Goal: Task Accomplishment & Management: Use online tool/utility

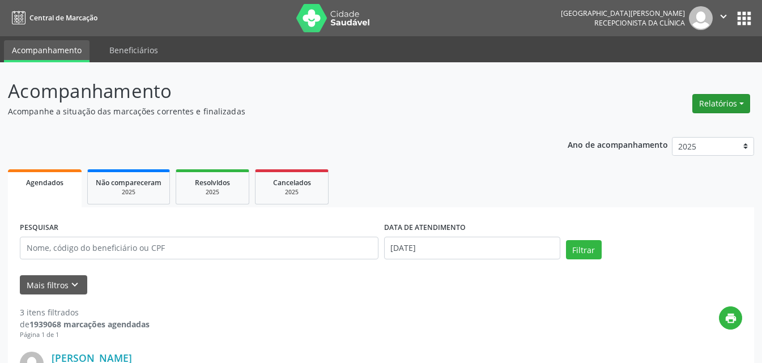
click at [726, 106] on button "Relatórios" at bounding box center [721, 103] width 58 height 19
click at [681, 127] on link "Agendamentos" at bounding box center [690, 128] width 122 height 16
select select "9"
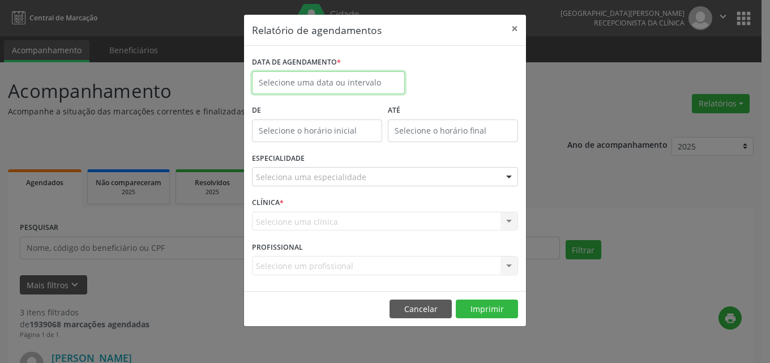
click at [344, 84] on input "text" at bounding box center [328, 82] width 153 height 23
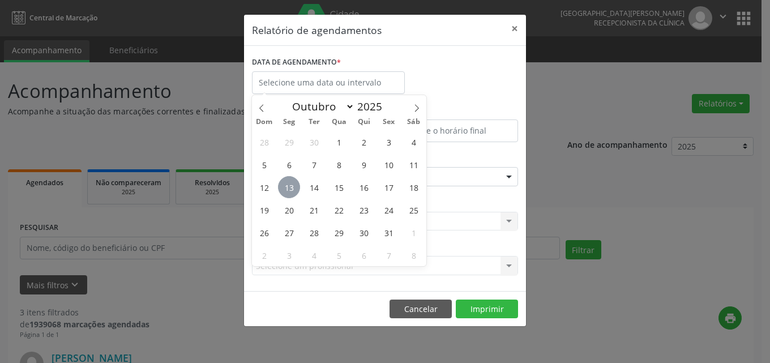
click at [294, 185] on span "13" at bounding box center [289, 187] width 22 height 22
type input "[DATE]"
click at [289, 188] on span "13" at bounding box center [289, 187] width 22 height 22
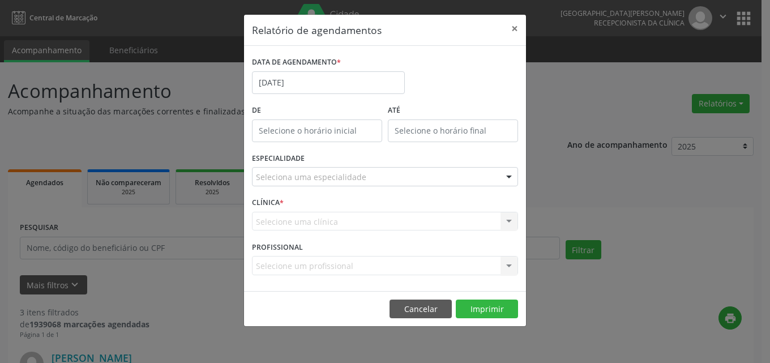
click at [509, 176] on div at bounding box center [509, 177] width 17 height 19
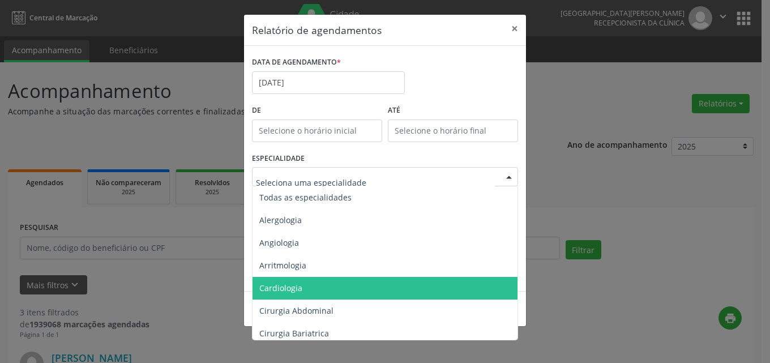
click at [301, 295] on span "Cardiologia" at bounding box center [386, 288] width 267 height 23
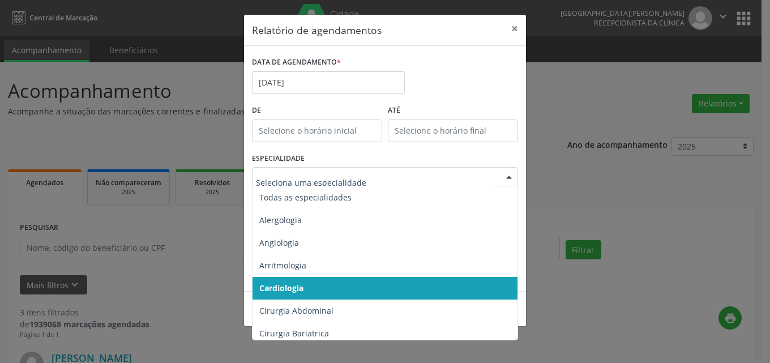
drag, startPoint x: 514, startPoint y: 176, endPoint x: 502, endPoint y: 177, distance: 11.9
click at [512, 176] on div at bounding box center [509, 177] width 17 height 19
drag, startPoint x: 303, startPoint y: 289, endPoint x: 456, endPoint y: 249, distance: 158.6
click at [305, 287] on span "Cardiologia" at bounding box center [386, 288] width 267 height 23
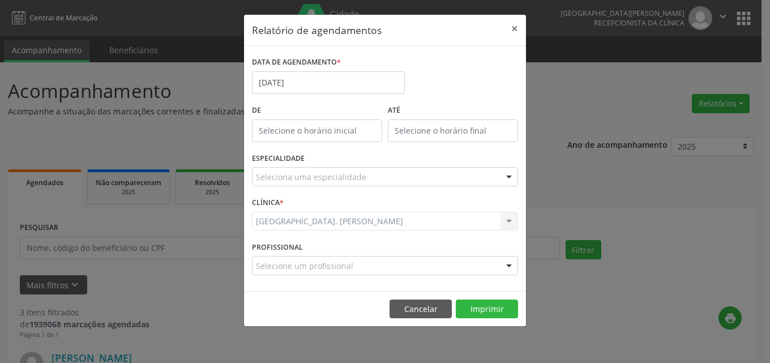
click at [511, 173] on div at bounding box center [509, 177] width 17 height 19
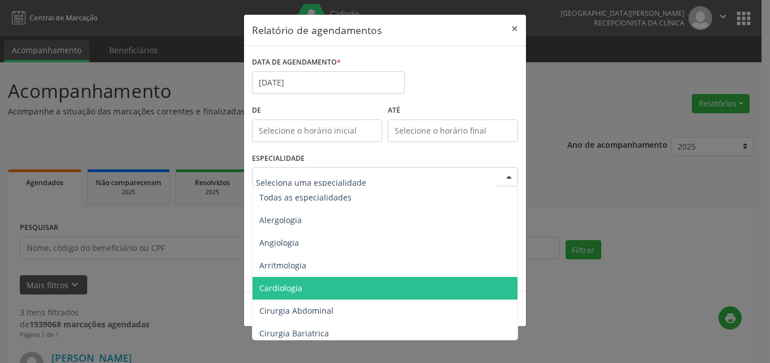
click at [313, 286] on span "Cardiologia" at bounding box center [386, 288] width 267 height 23
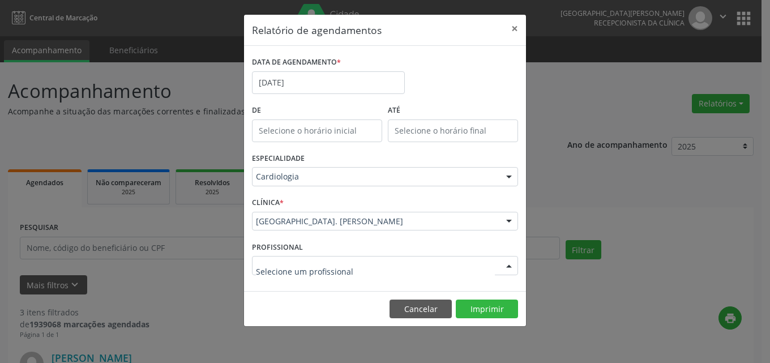
click at [511, 263] on div at bounding box center [509, 266] width 17 height 19
click at [512, 217] on div at bounding box center [509, 221] width 17 height 19
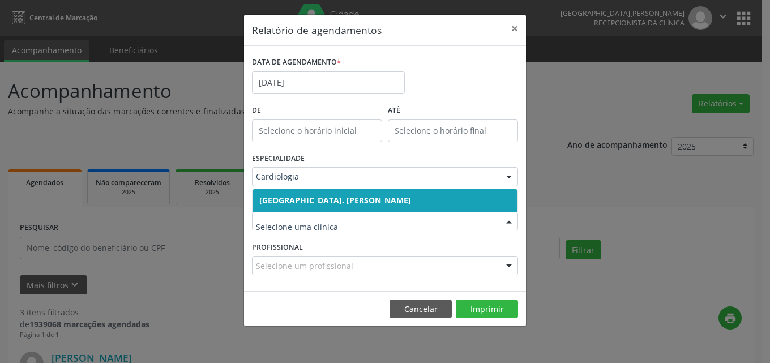
click at [443, 192] on span "[GEOGRAPHIC_DATA]. [PERSON_NAME]" at bounding box center [385, 200] width 265 height 23
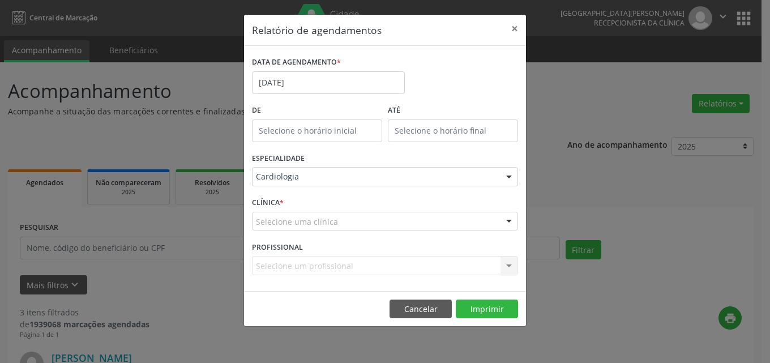
click at [498, 220] on div "Selecione uma clínica Centro Hospitalar Dr. [PERSON_NAME] Evodio de Moura Nenhu…" at bounding box center [385, 221] width 266 height 19
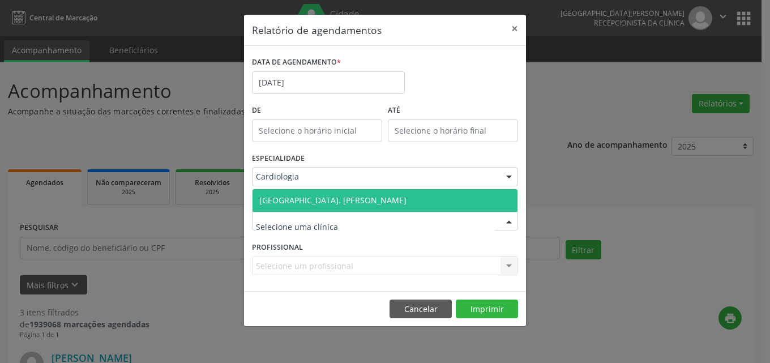
click at [485, 204] on span "[GEOGRAPHIC_DATA]. [PERSON_NAME]" at bounding box center [385, 200] width 265 height 23
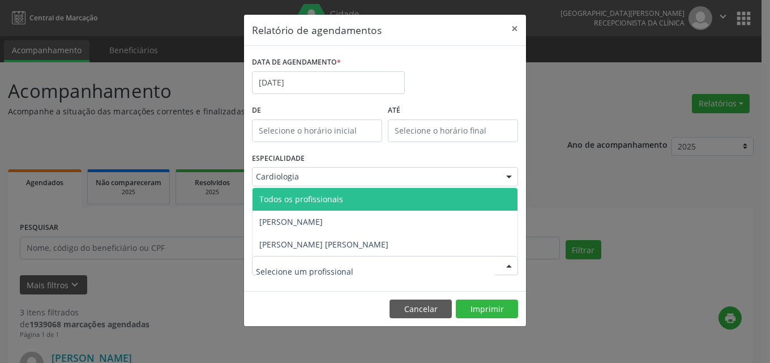
click at [507, 265] on div at bounding box center [509, 266] width 17 height 19
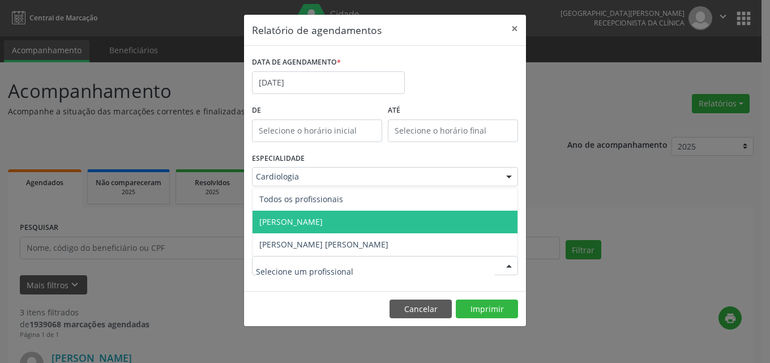
click at [418, 224] on span "[PERSON_NAME]" at bounding box center [385, 222] width 265 height 23
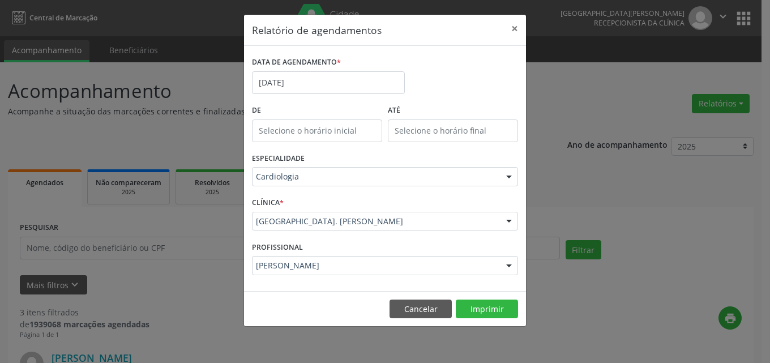
drag, startPoint x: 519, startPoint y: 267, endPoint x: 513, endPoint y: 263, distance: 7.4
click at [516, 266] on div "PROFISSIONAL [PERSON_NAME] Todos os profissionais [PERSON_NAME] [PERSON_NAME] R…" at bounding box center [385, 260] width 272 height 44
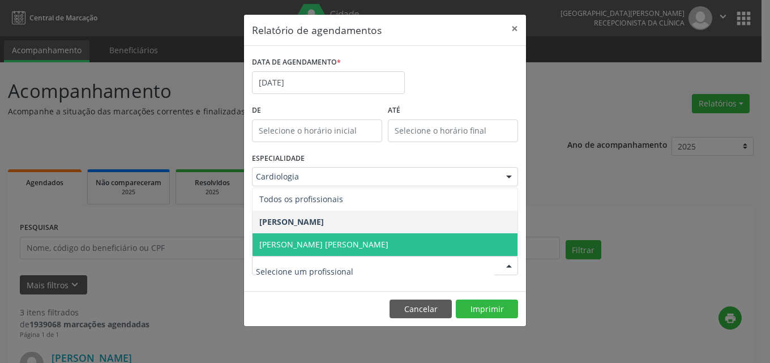
click at [513, 263] on div at bounding box center [509, 266] width 17 height 19
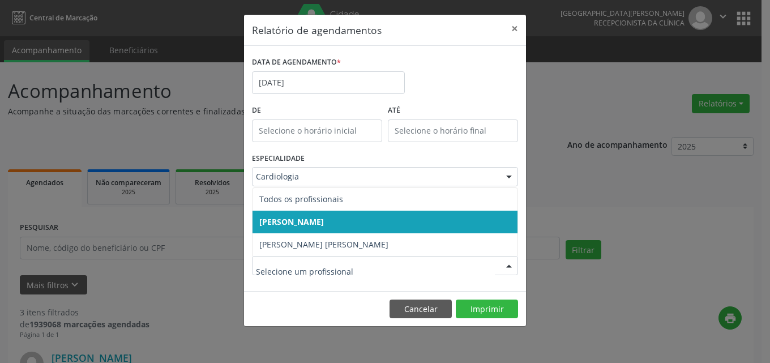
click at [405, 226] on span "[PERSON_NAME]" at bounding box center [385, 222] width 265 height 23
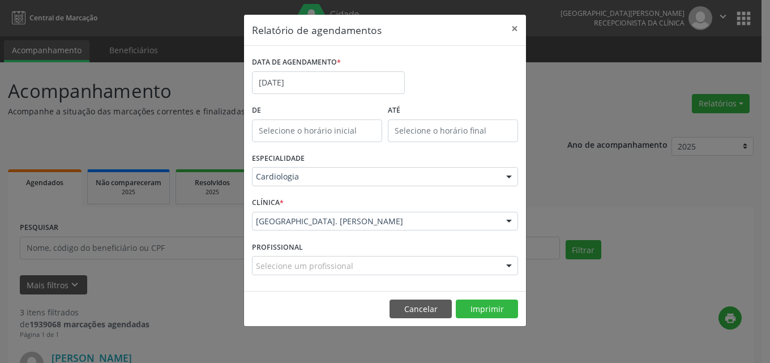
click at [507, 264] on div at bounding box center [509, 266] width 17 height 19
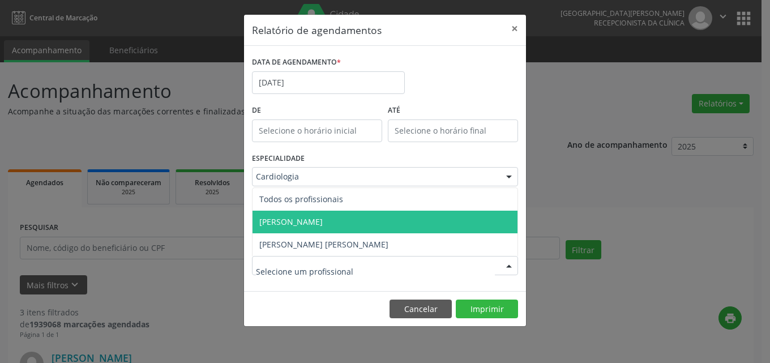
click at [414, 223] on span "[PERSON_NAME]" at bounding box center [385, 222] width 265 height 23
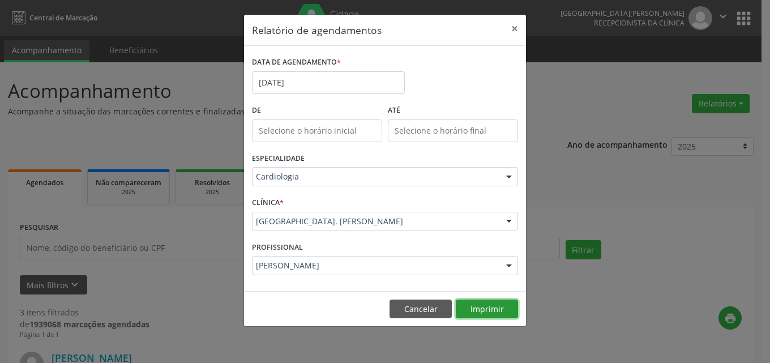
click at [500, 307] on button "Imprimir" at bounding box center [487, 309] width 62 height 19
click at [515, 30] on button "×" at bounding box center [514, 29] width 23 height 28
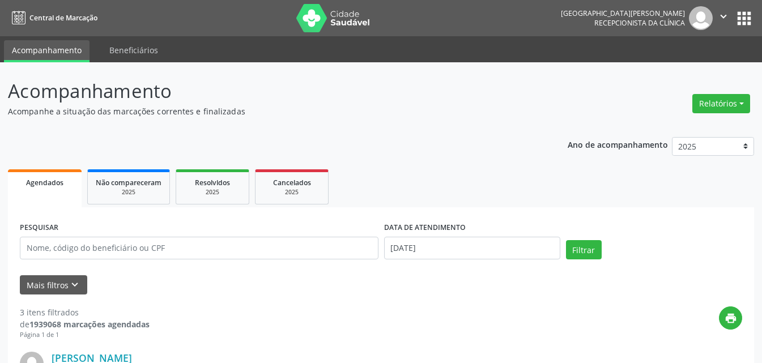
click at [478, 105] on p "Acompanhe a situação das marcações correntes e finalizadas" at bounding box center [269, 111] width 522 height 12
click at [717, 100] on button "Relatórios" at bounding box center [721, 103] width 58 height 19
click at [704, 126] on link "Agendamentos" at bounding box center [690, 128] width 122 height 16
select select "9"
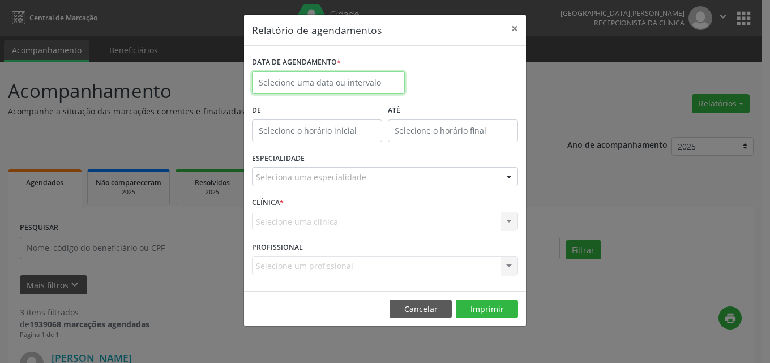
click at [336, 80] on input "text" at bounding box center [328, 82] width 153 height 23
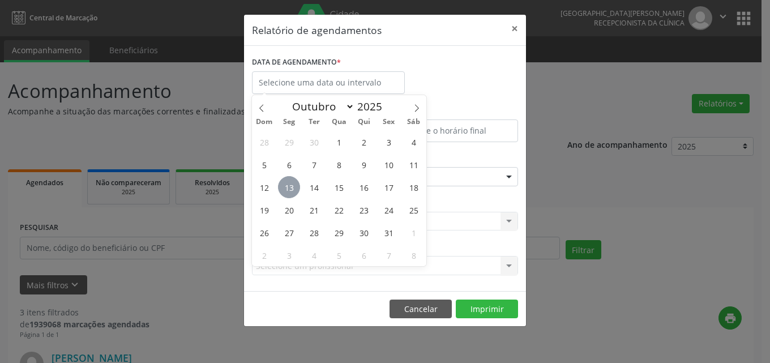
drag, startPoint x: 288, startPoint y: 189, endPoint x: 322, endPoint y: 112, distance: 83.4
click at [288, 187] on span "13" at bounding box center [289, 187] width 22 height 22
type input "[DATE]"
click at [292, 188] on span "13" at bounding box center [289, 187] width 22 height 22
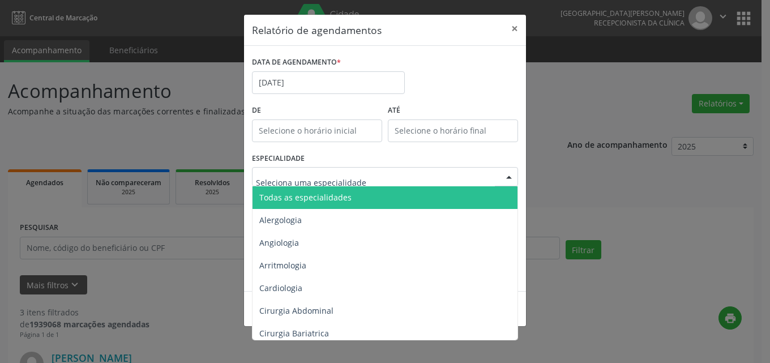
click at [352, 175] on input "text" at bounding box center [375, 182] width 239 height 23
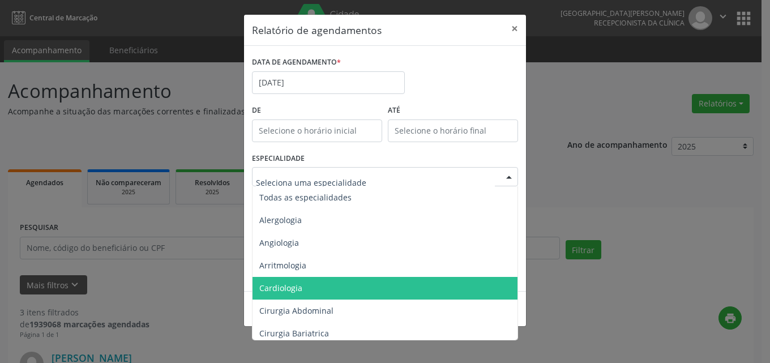
click at [313, 280] on span "Cardiologia" at bounding box center [386, 288] width 267 height 23
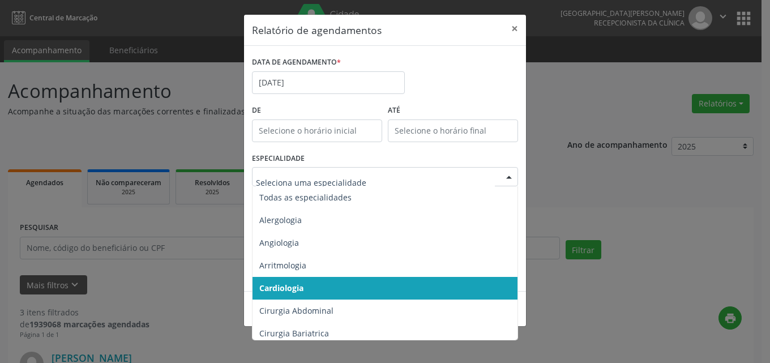
click at [313, 279] on span "Cardiologia" at bounding box center [386, 288] width 267 height 23
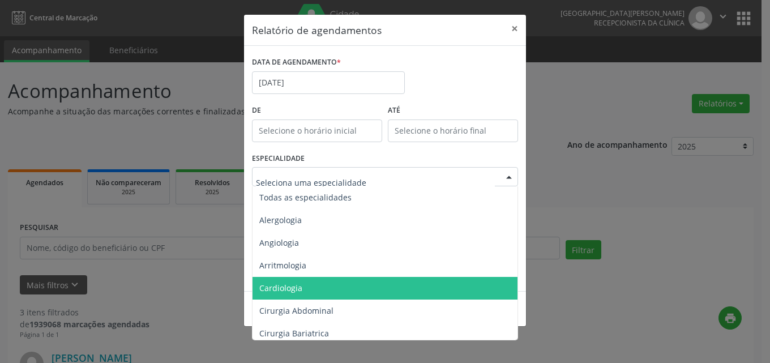
drag, startPoint x: 322, startPoint y: 285, endPoint x: 328, endPoint y: 273, distance: 13.7
click at [322, 282] on span "Cardiologia" at bounding box center [386, 288] width 267 height 23
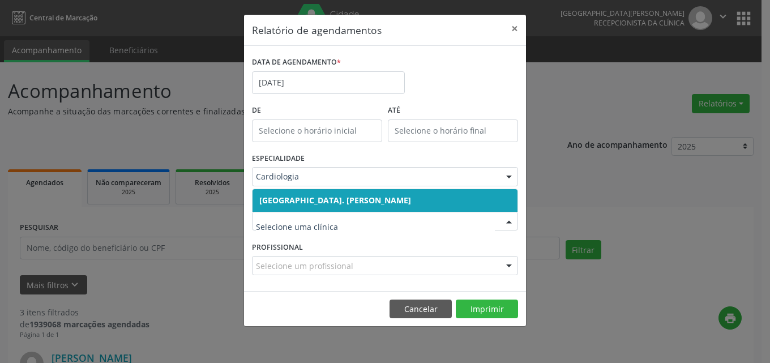
click at [330, 200] on span "[GEOGRAPHIC_DATA]. [PERSON_NAME]" at bounding box center [335, 200] width 152 height 11
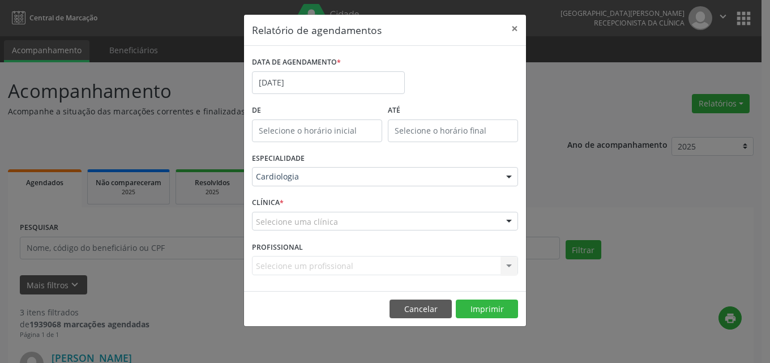
click at [415, 227] on div "Selecione uma clínica" at bounding box center [385, 221] width 266 height 19
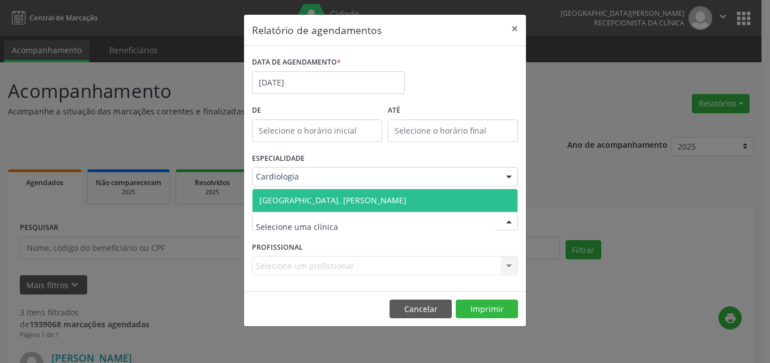
drag, startPoint x: 401, startPoint y: 199, endPoint x: 400, endPoint y: 246, distance: 47.0
click at [400, 199] on span "[GEOGRAPHIC_DATA]. [PERSON_NAME]" at bounding box center [332, 200] width 147 height 11
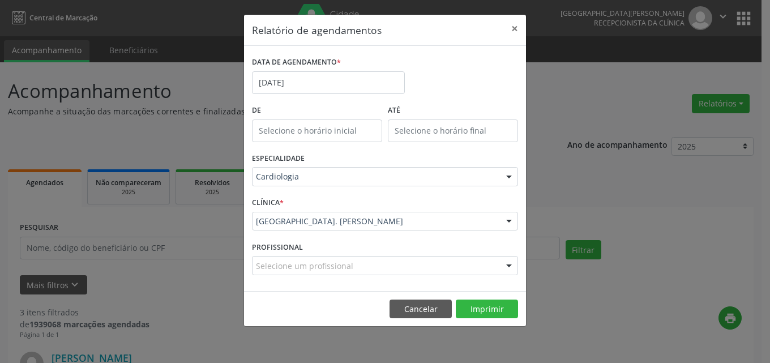
click at [356, 266] on div "Selecione um profissional" at bounding box center [385, 265] width 266 height 19
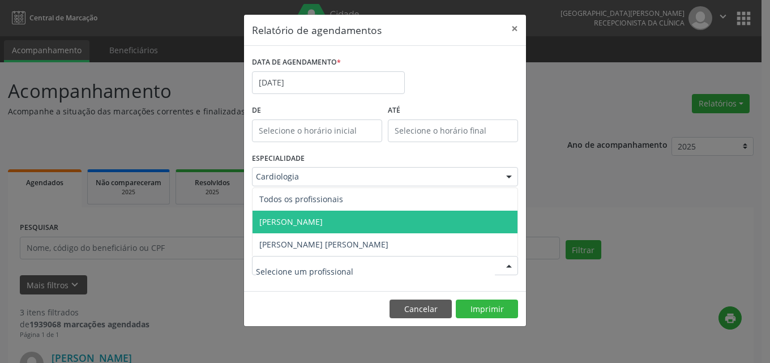
click at [323, 223] on span "[PERSON_NAME]" at bounding box center [290, 221] width 63 height 11
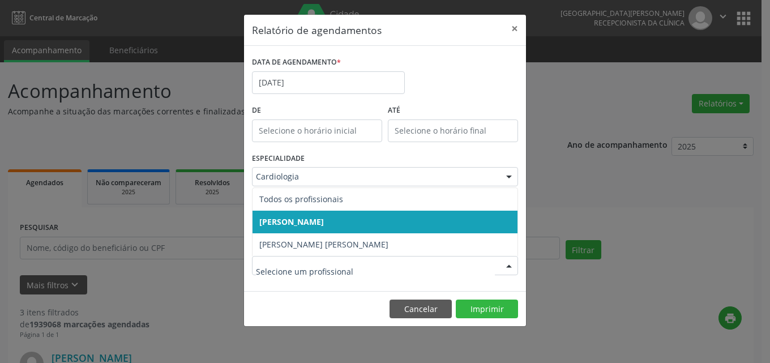
click at [324, 220] on span "[PERSON_NAME]" at bounding box center [291, 221] width 65 height 11
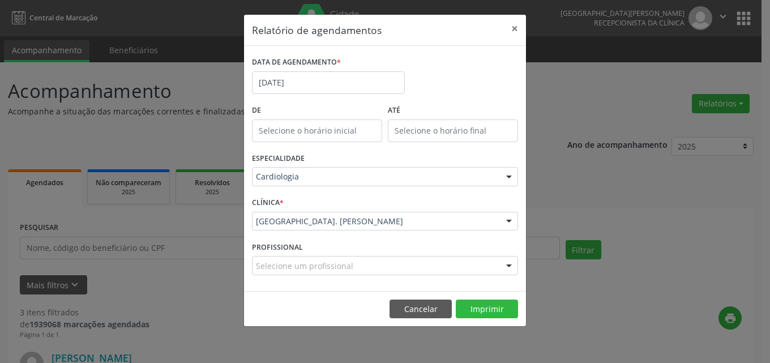
click at [388, 255] on div "PROFISSIONAL Selecione um profissional Todos os profissionais [PERSON_NAME] Ram…" at bounding box center [385, 260] width 272 height 44
click at [392, 263] on div "Selecione um profissional" at bounding box center [385, 265] width 266 height 19
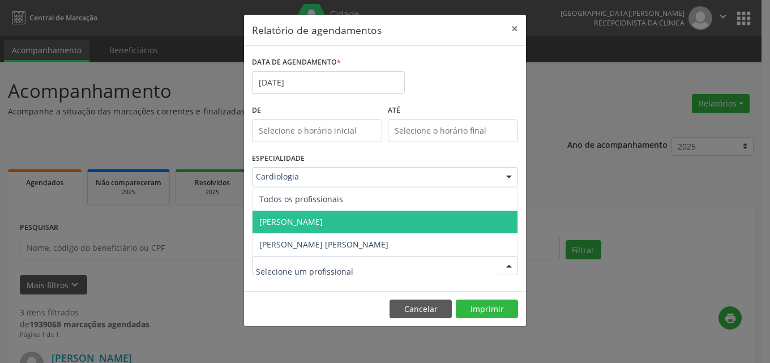
click at [323, 223] on span "[PERSON_NAME]" at bounding box center [290, 221] width 63 height 11
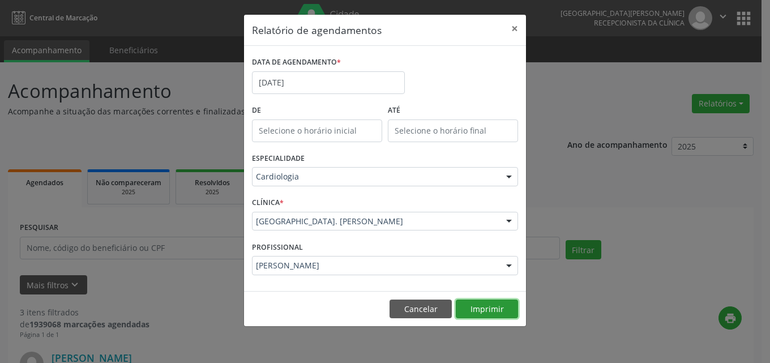
click at [490, 305] on button "Imprimir" at bounding box center [487, 309] width 62 height 19
